Goal: Transaction & Acquisition: Purchase product/service

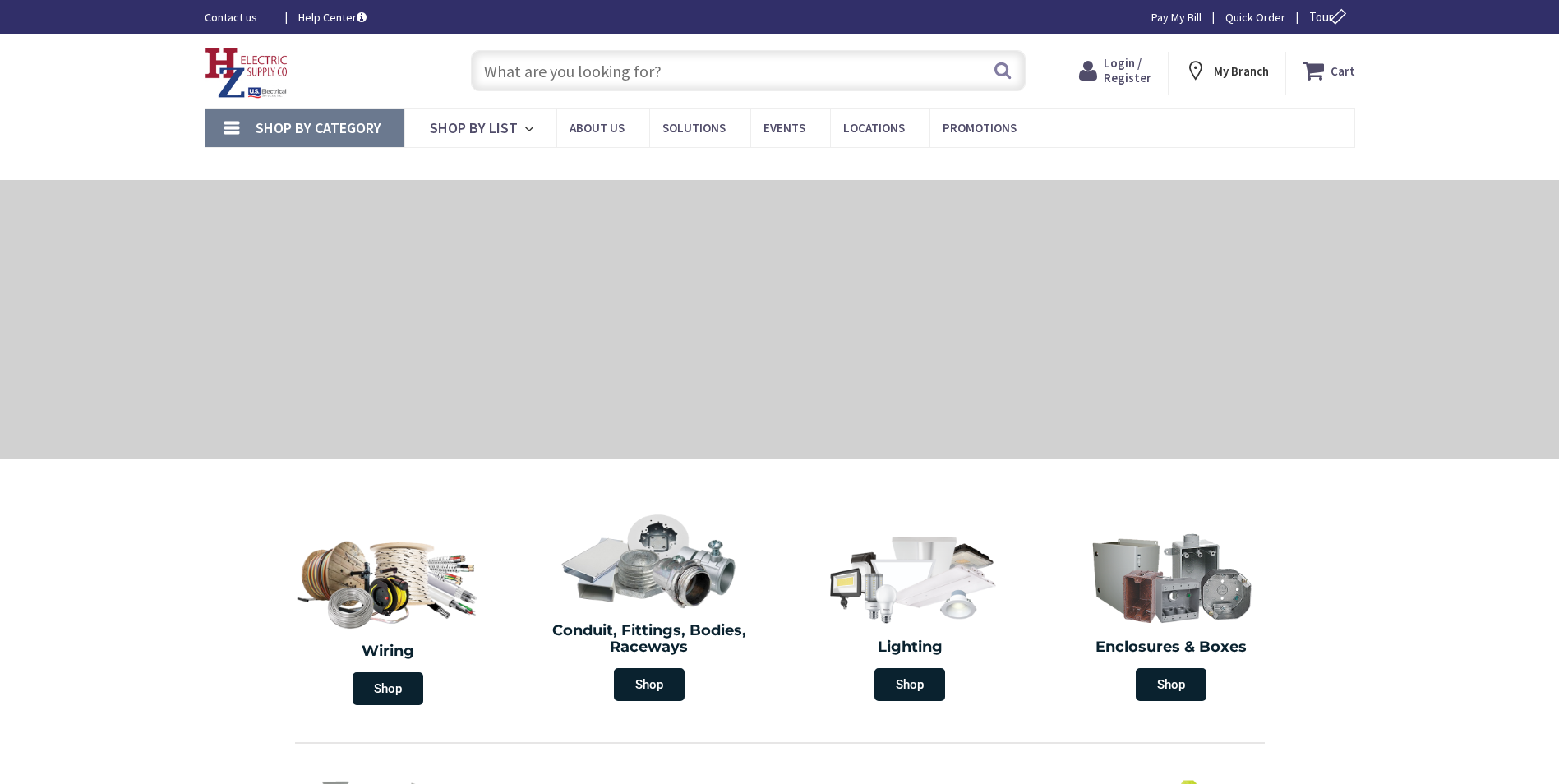
click at [616, 82] on input "text" at bounding box center [748, 70] width 555 height 41
type input "[STREET_ADDRESS][PERSON_NAME]"
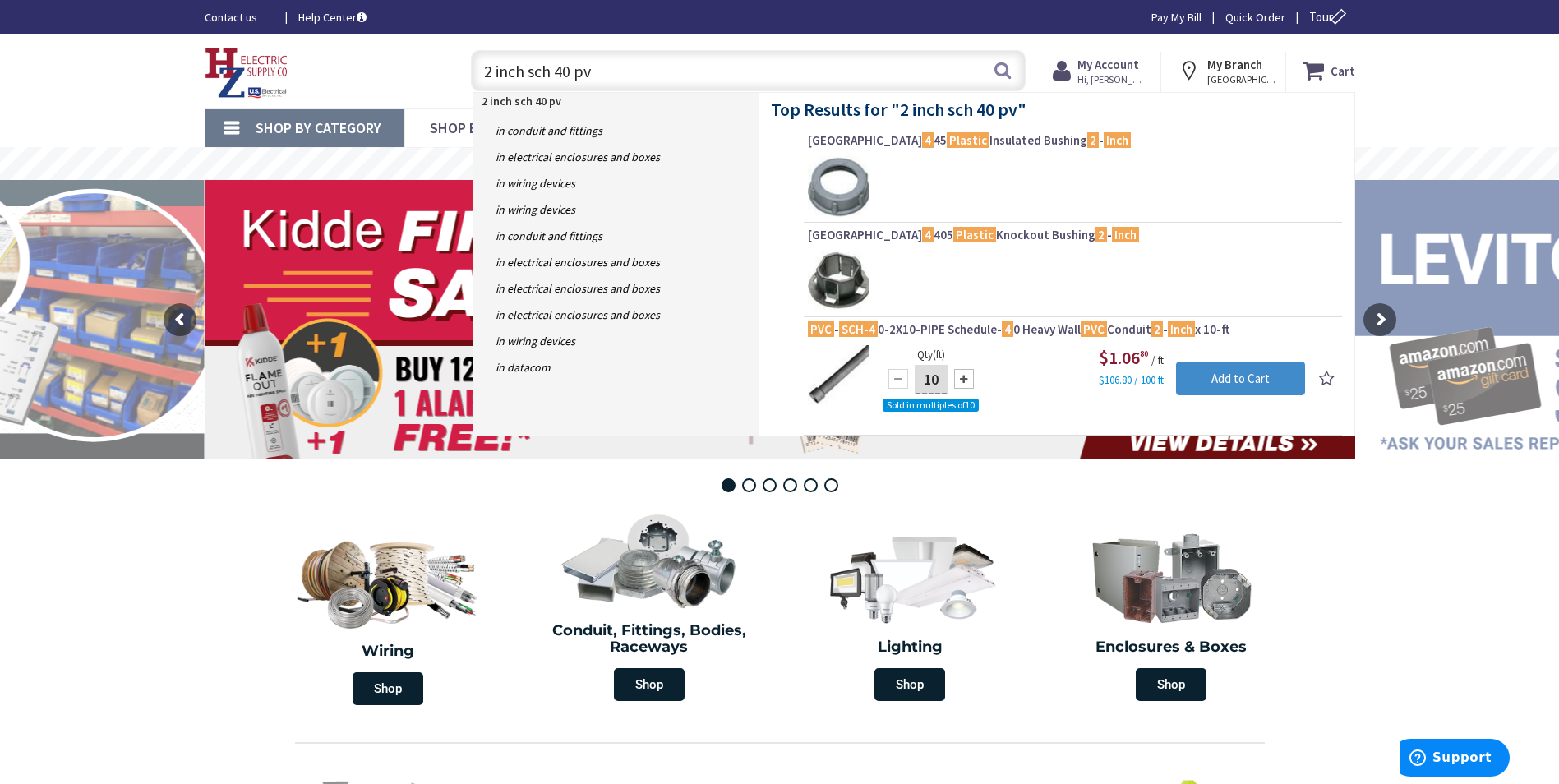
type input "2 inch sch 40 pvc"
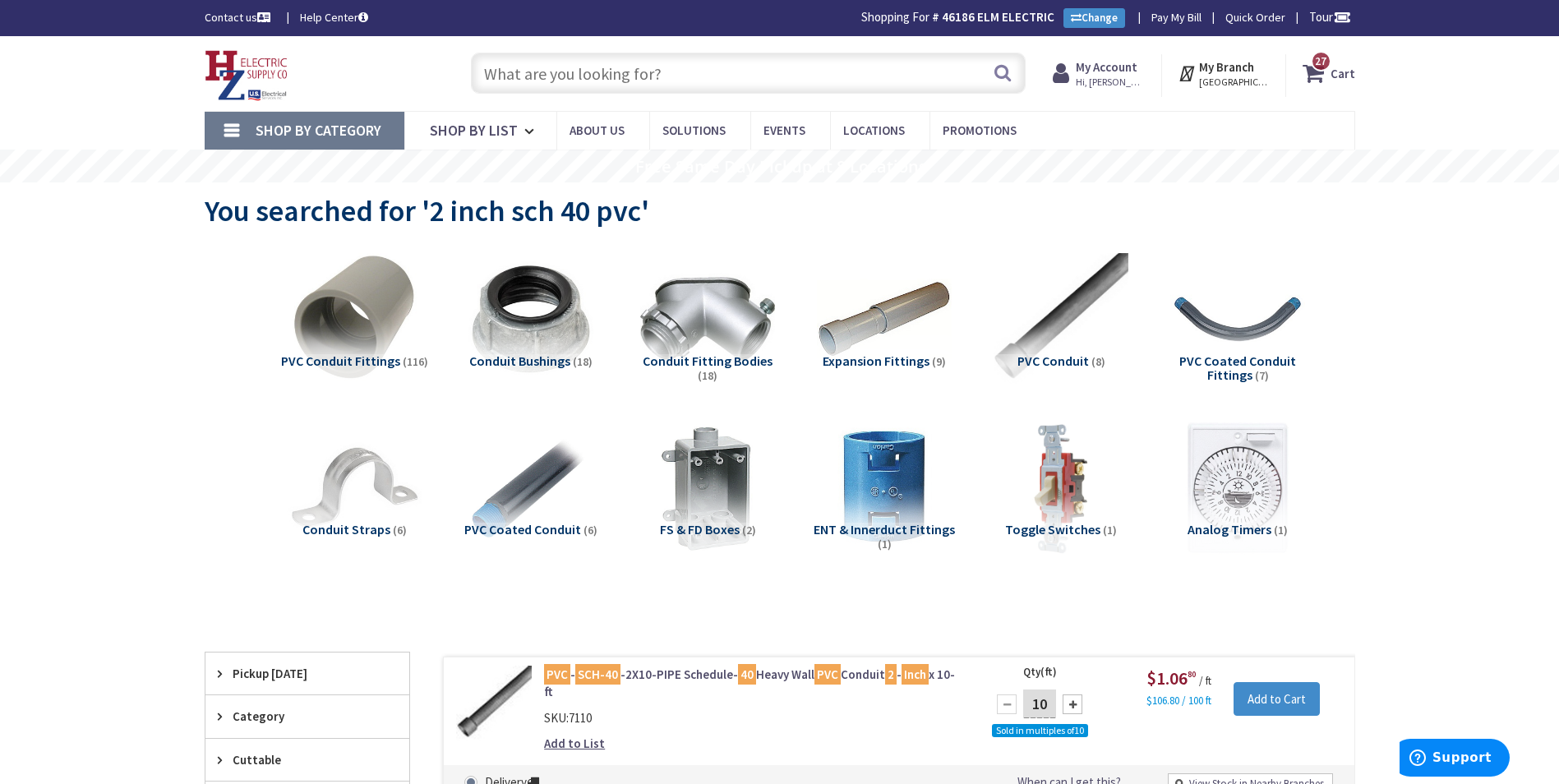
click at [675, 66] on input "text" at bounding box center [748, 73] width 555 height 41
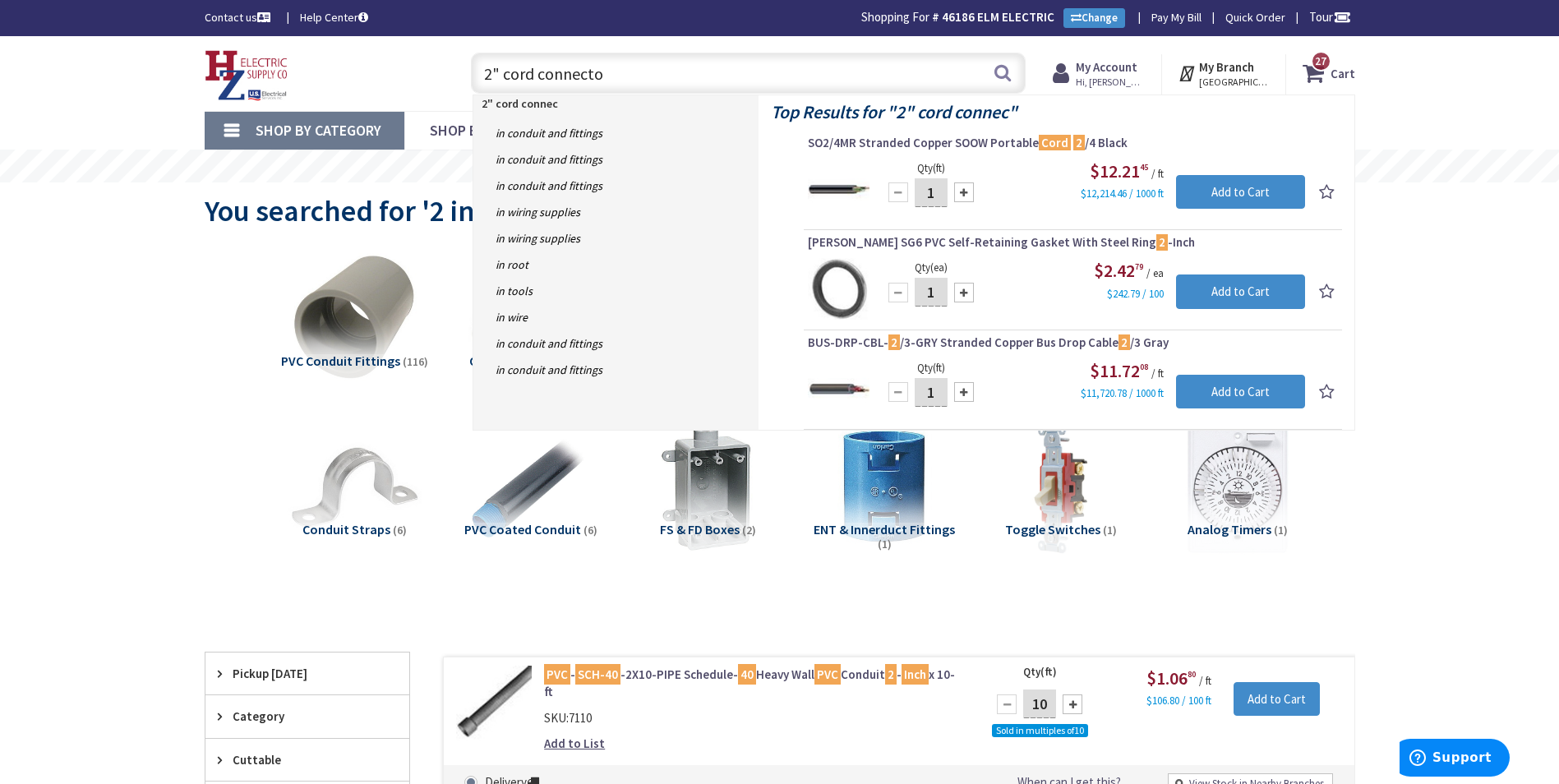
type input "2" cord connector"
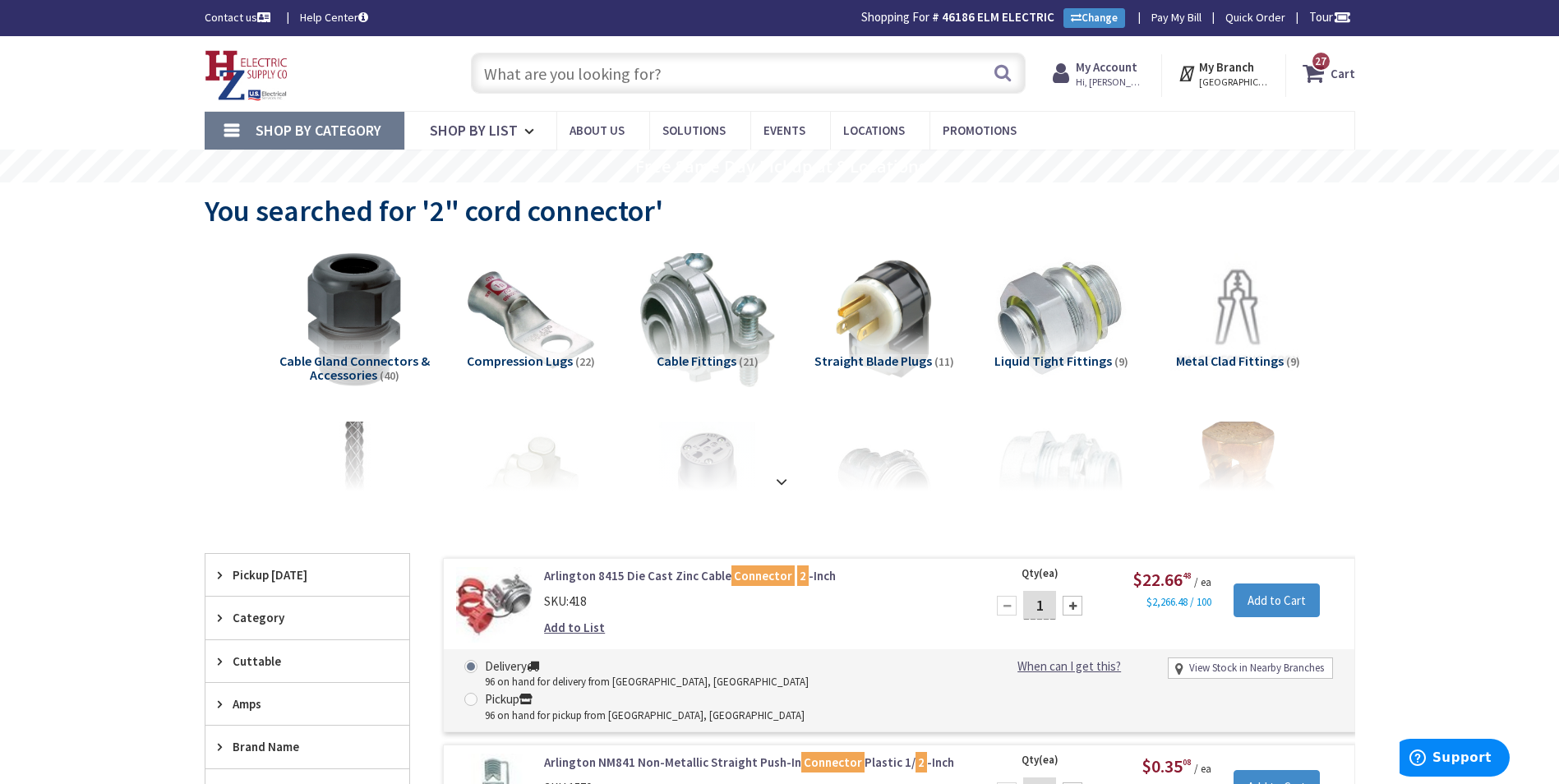
click at [584, 67] on input "text" at bounding box center [748, 73] width 555 height 41
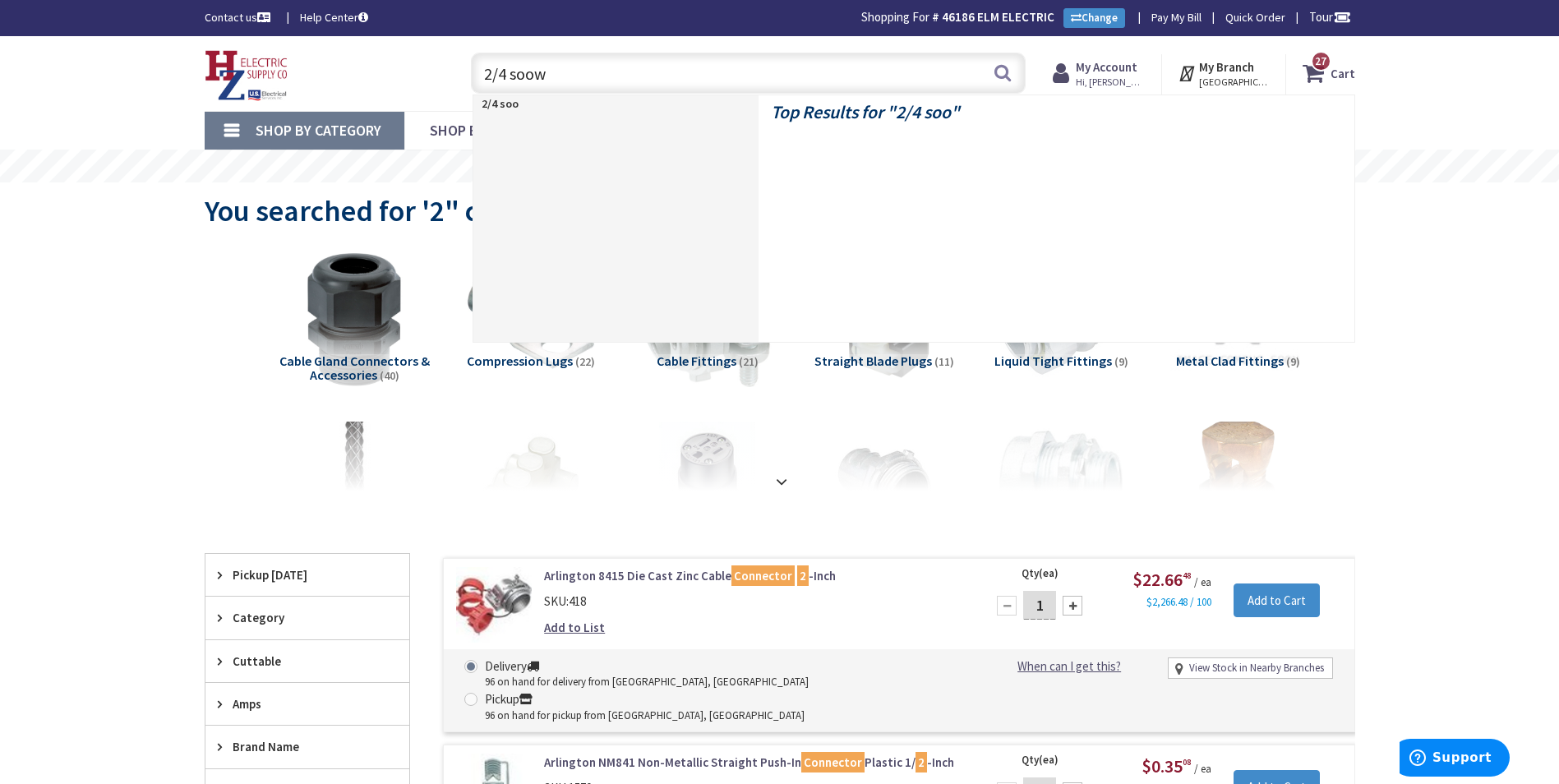
type input "2/4 soow"
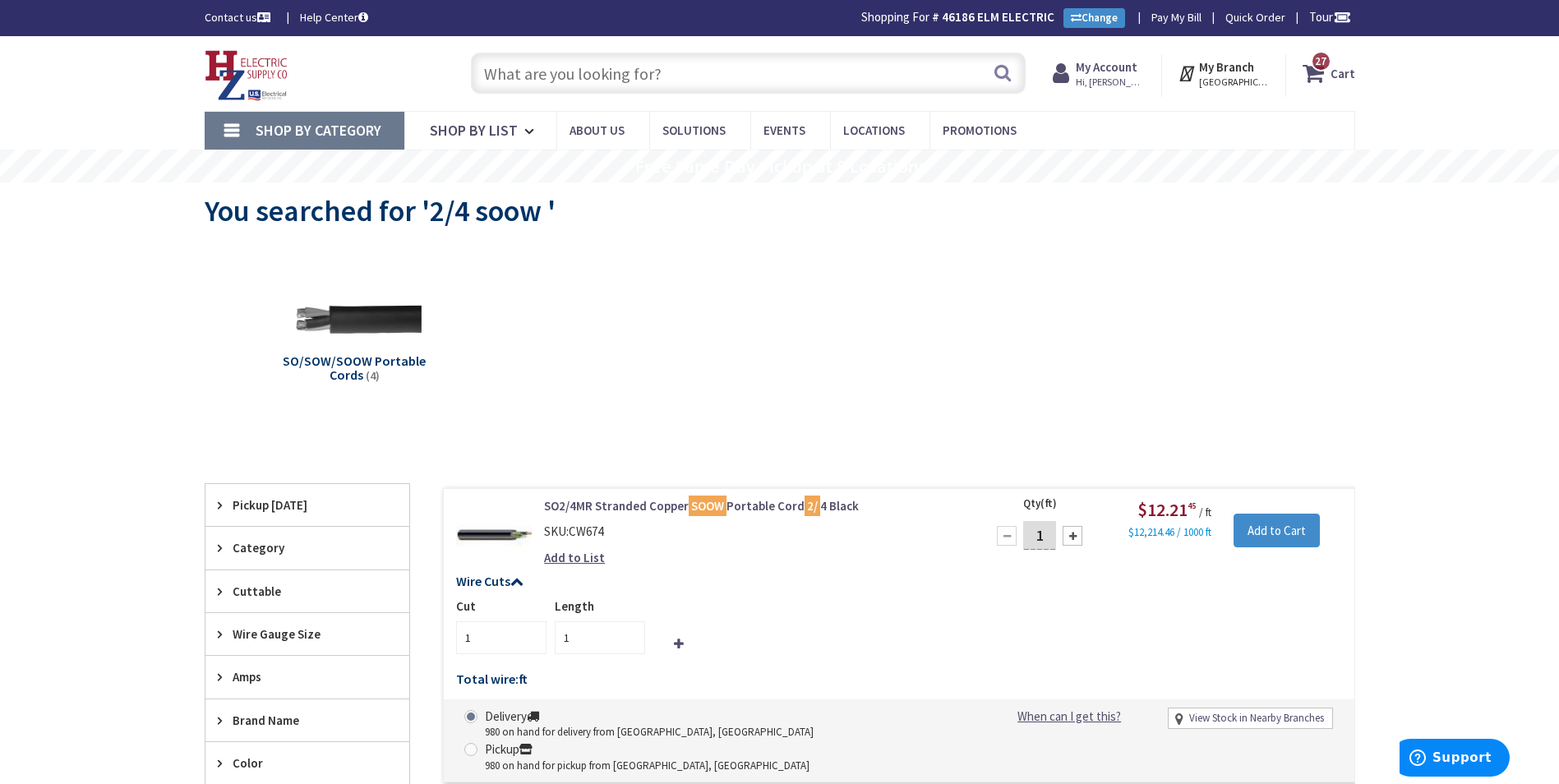
click at [549, 74] on input "text" at bounding box center [748, 73] width 555 height 41
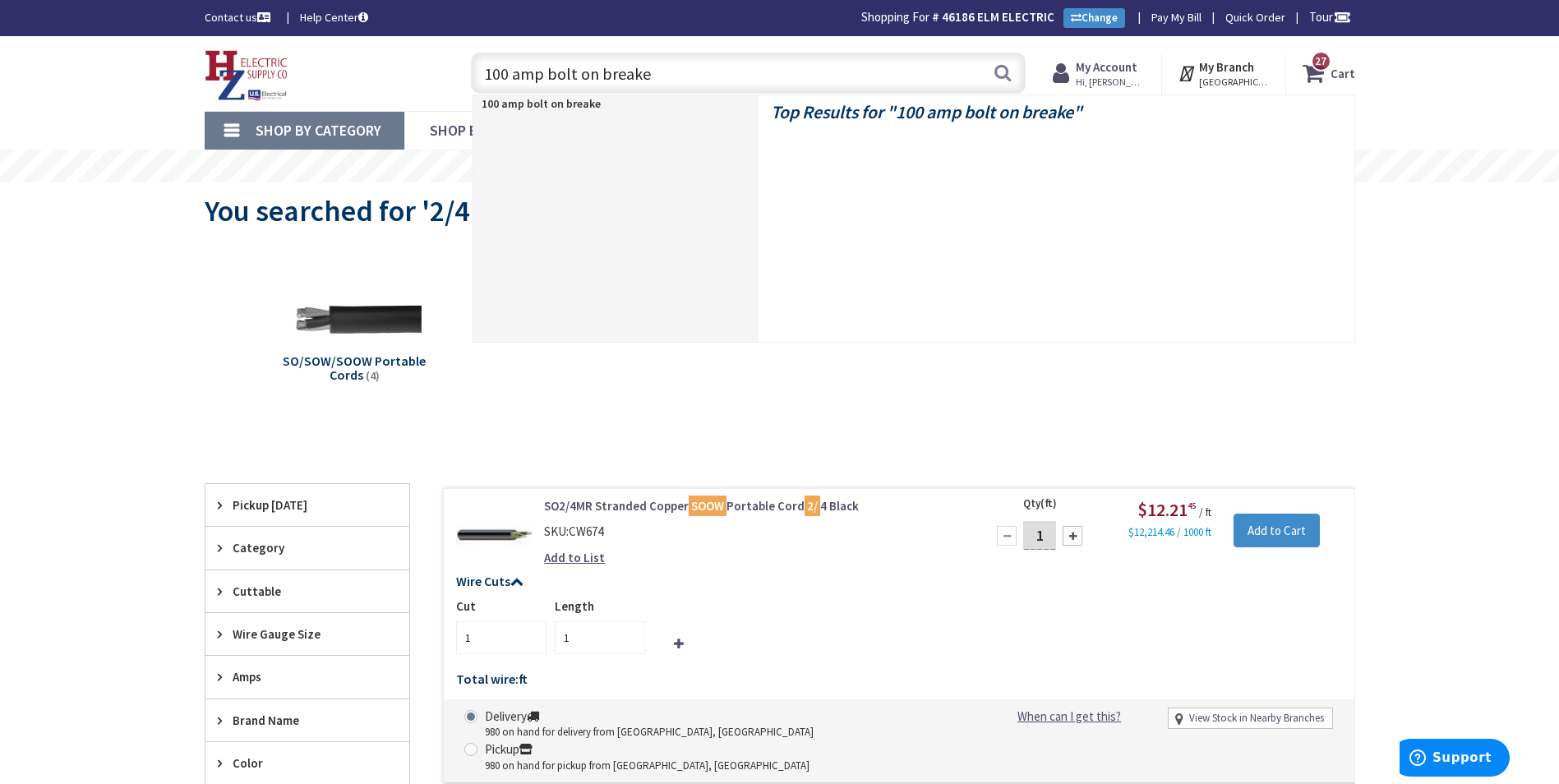
type input "100 amp bolt on breaker"
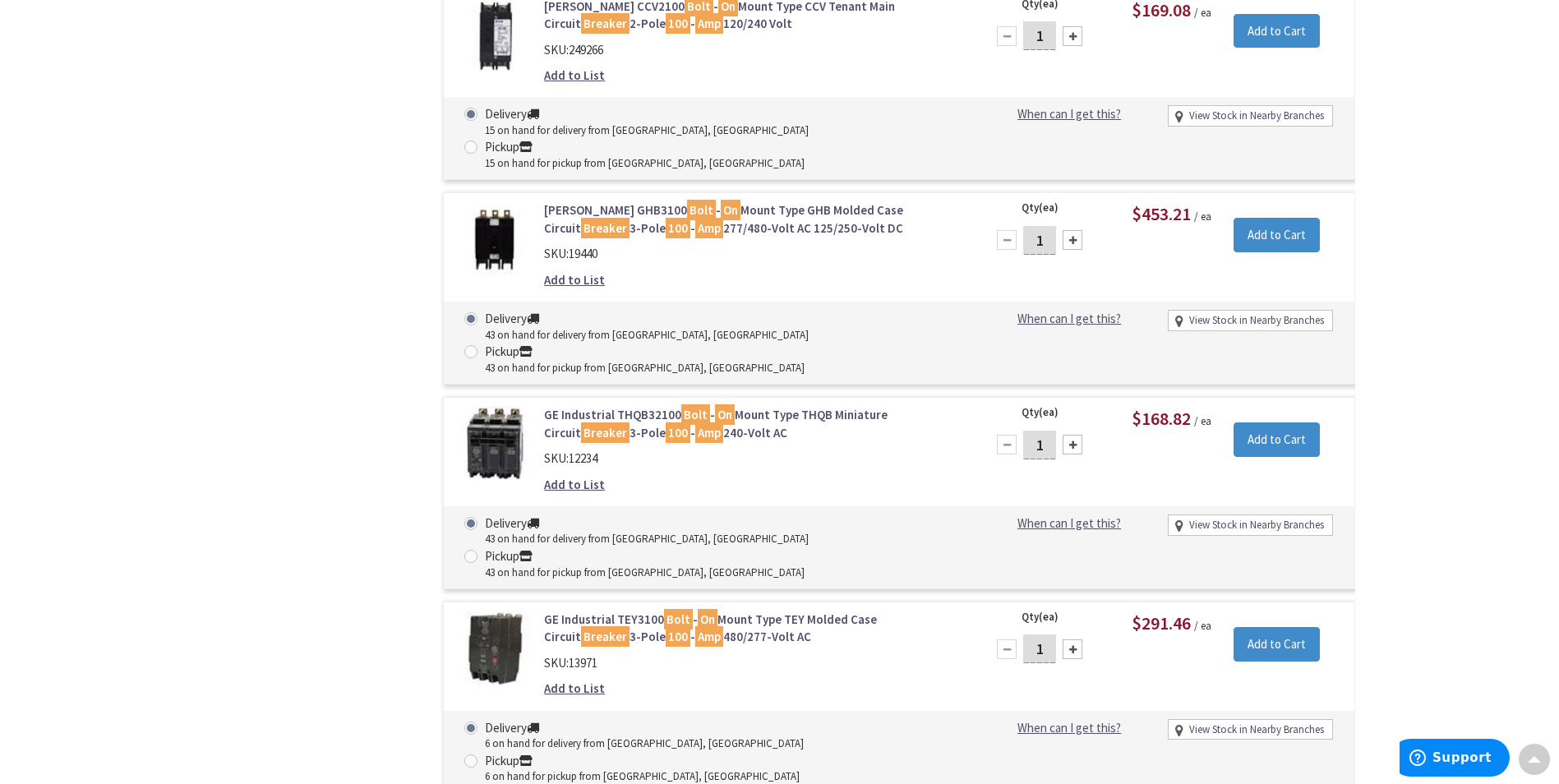
scroll to position [1725, 0]
